Goal: Obtain resource: Obtain resource

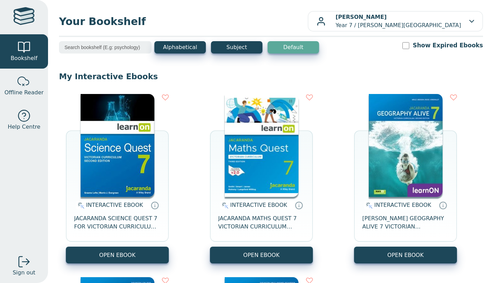
click at [249, 160] on img at bounding box center [262, 145] width 74 height 103
click at [273, 161] on img at bounding box center [262, 145] width 74 height 103
click at [255, 117] on img at bounding box center [262, 145] width 74 height 103
